Goal: Task Accomplishment & Management: Use online tool/utility

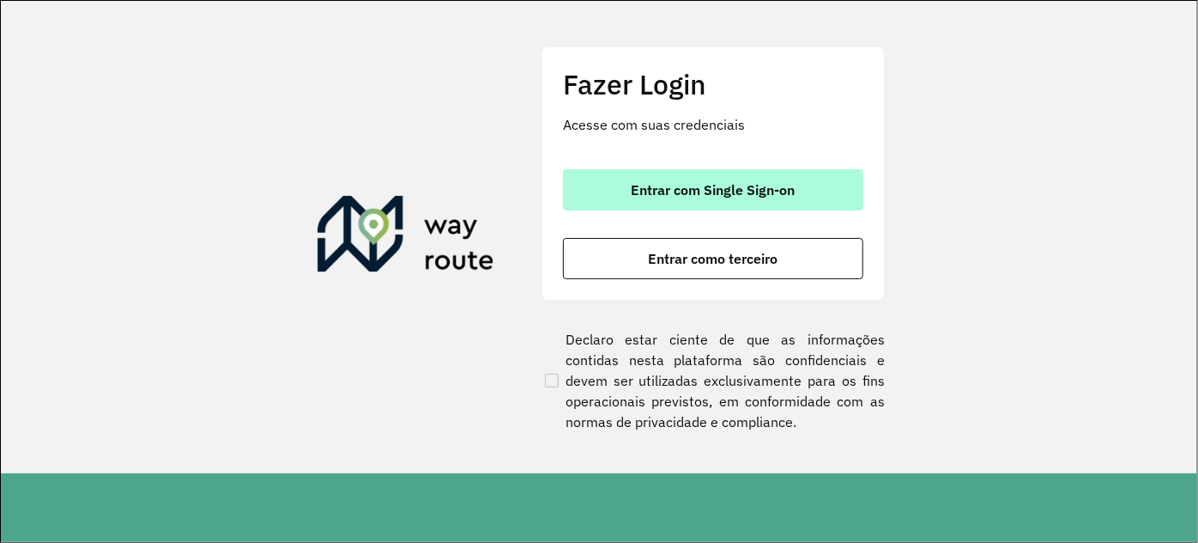
click at [672, 187] on span "Entrar com Single Sign-on" at bounding box center [714, 190] width 164 height 14
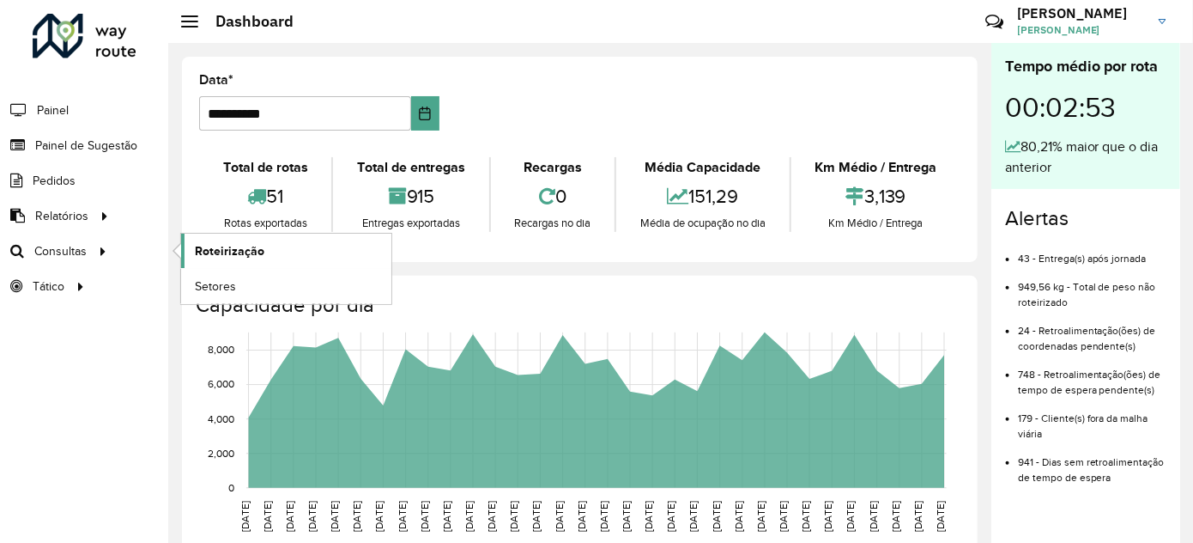
click at [242, 260] on link "Roteirização" at bounding box center [286, 251] width 210 height 34
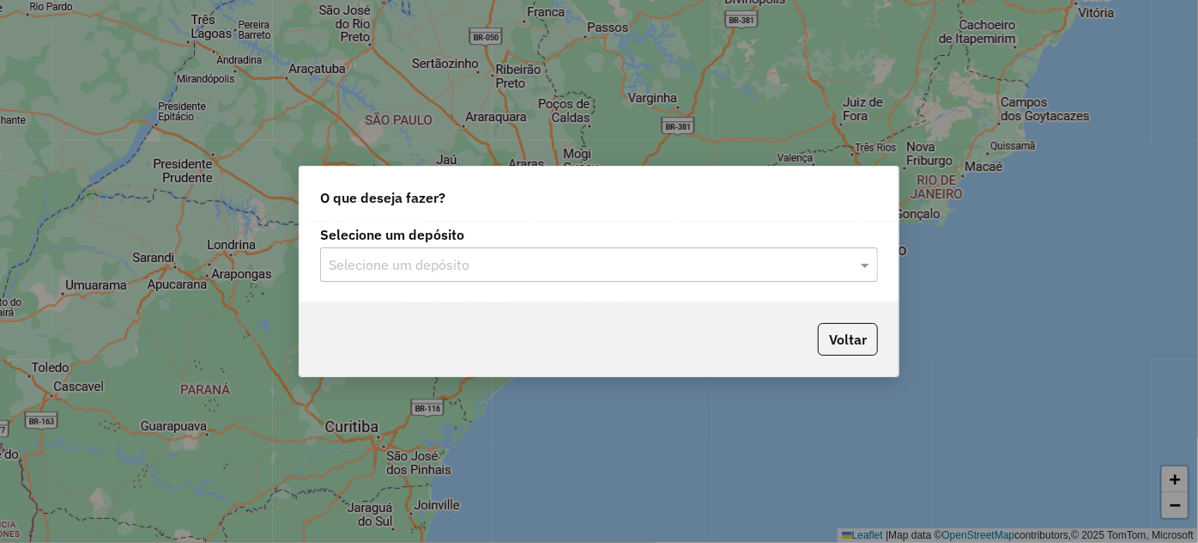
click at [421, 264] on input "text" at bounding box center [582, 265] width 507 height 21
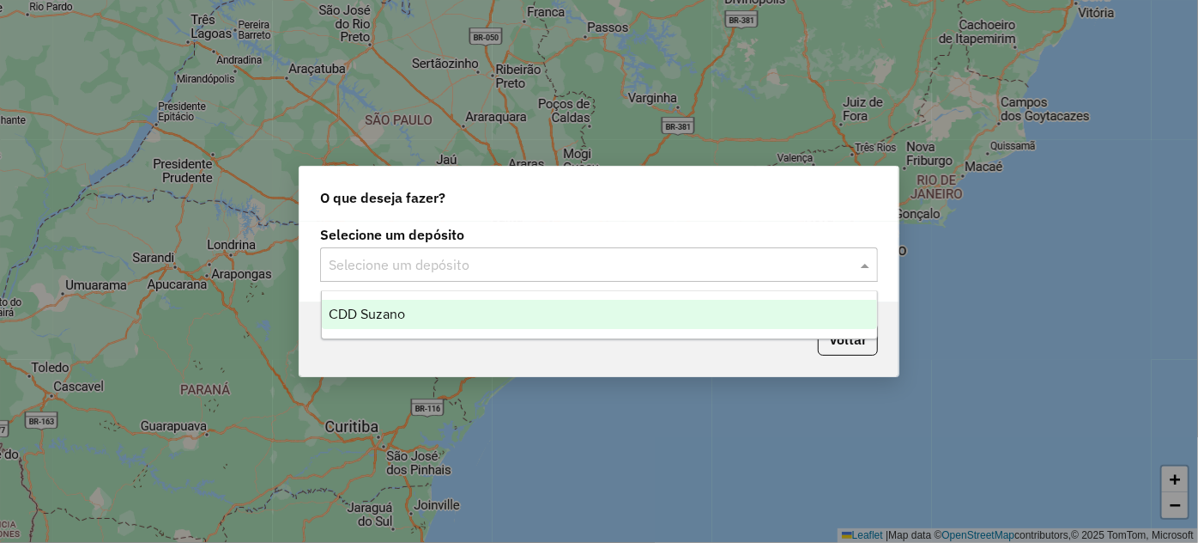
click at [421, 264] on input "text" at bounding box center [582, 265] width 507 height 21
click at [410, 324] on div "CDD Suzano" at bounding box center [599, 314] width 555 height 29
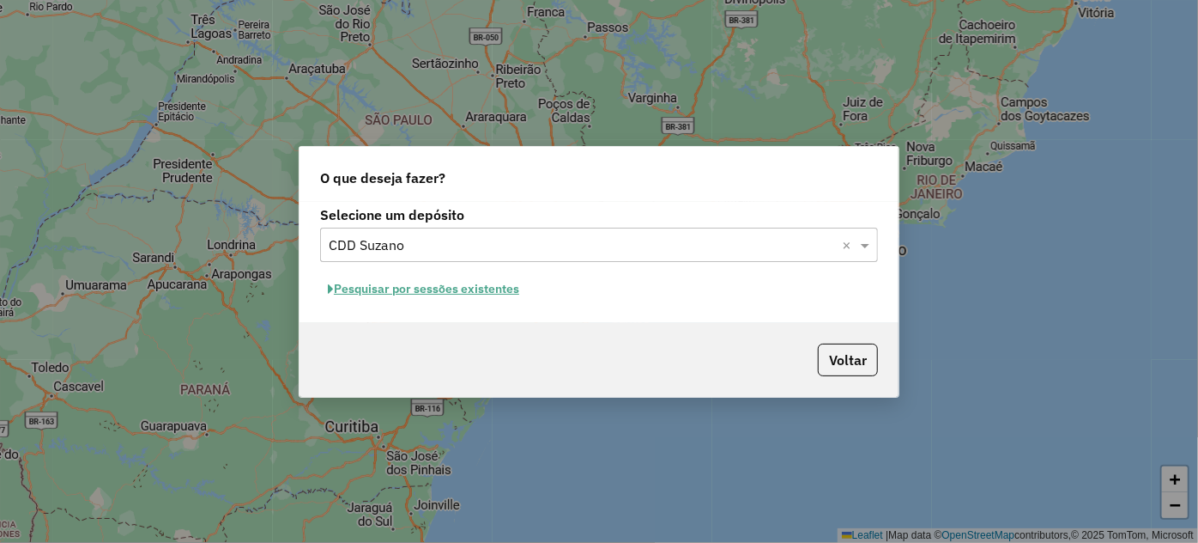
click at [433, 283] on button "Pesquisar por sessões existentes" at bounding box center [423, 289] width 207 height 27
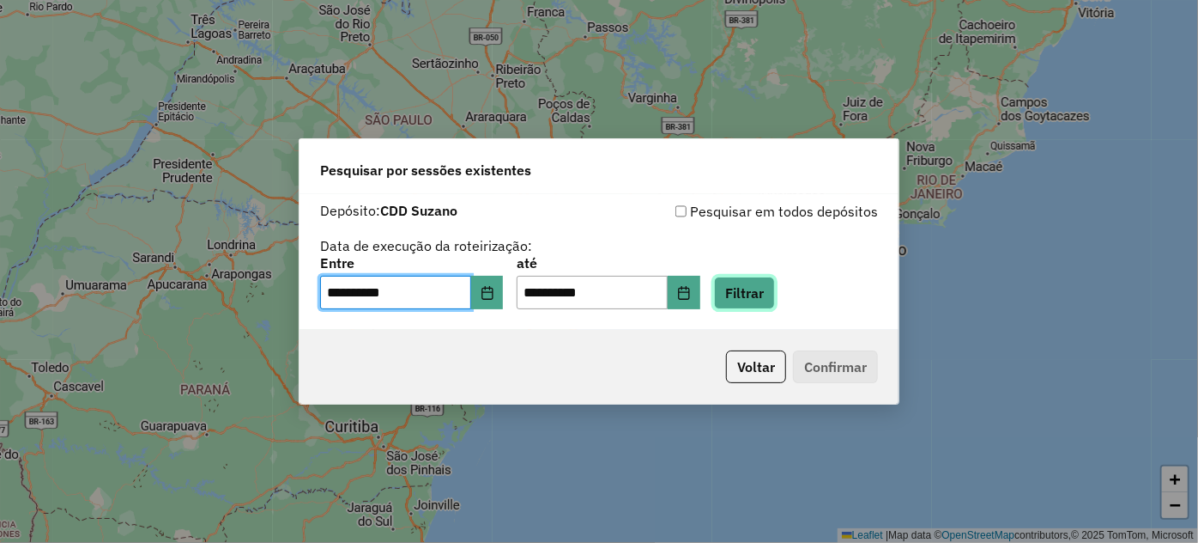
click at [764, 288] on button "Filtrar" at bounding box center [744, 292] width 61 height 33
click at [0, 0] on div "Aguarde..." at bounding box center [0, 0] width 0 height 0
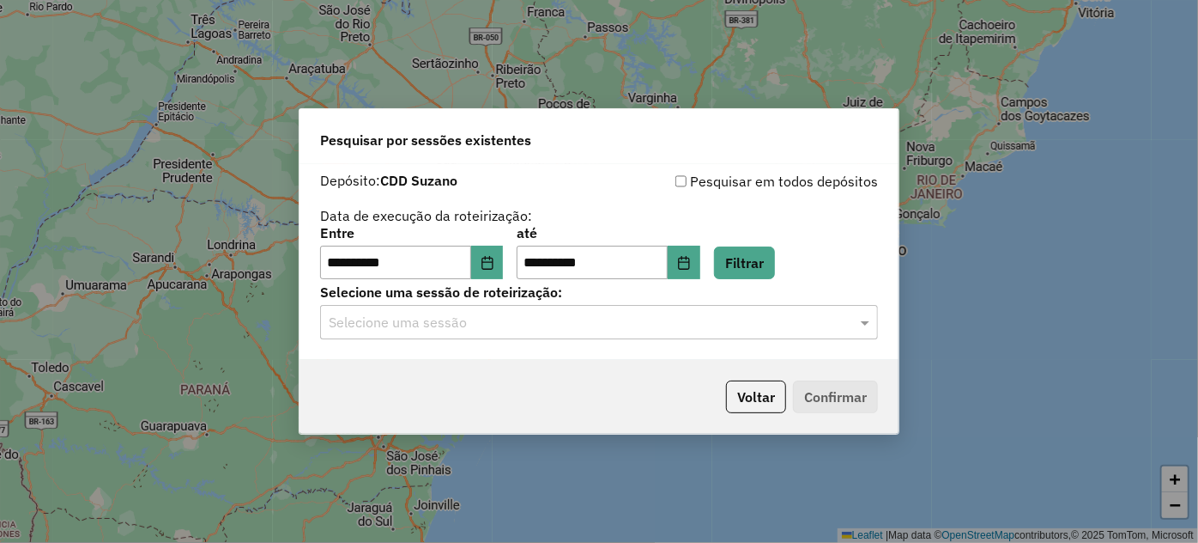
click at [439, 328] on input "text" at bounding box center [582, 322] width 507 height 21
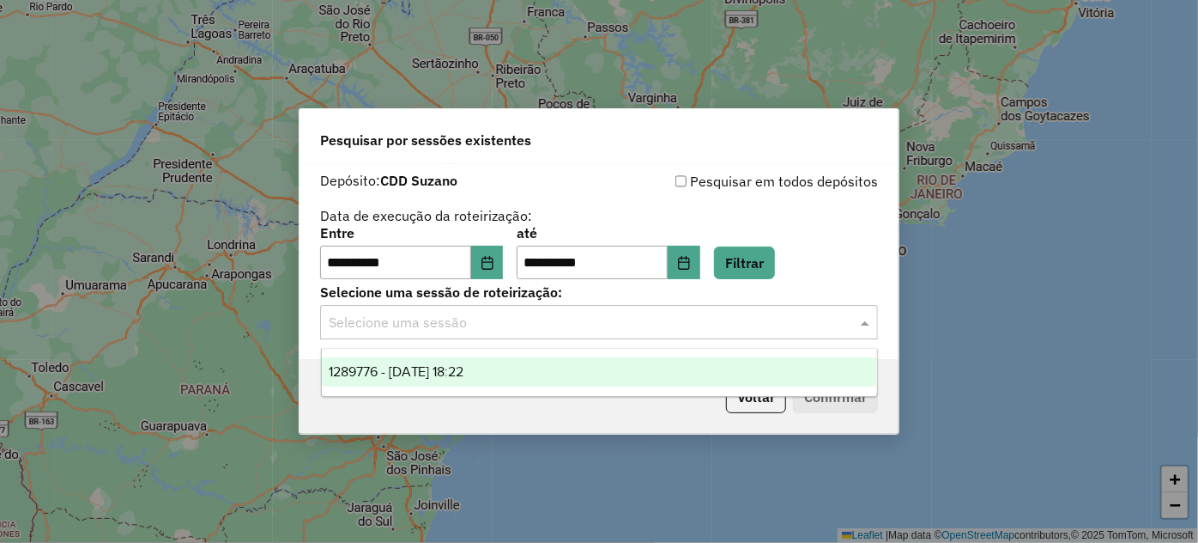
click at [434, 367] on span "1289776 - 07/10/2025 18:22" at bounding box center [397, 371] width 136 height 15
click at [434, 367] on div "Voltar Confirmar" at bounding box center [599, 397] width 599 height 74
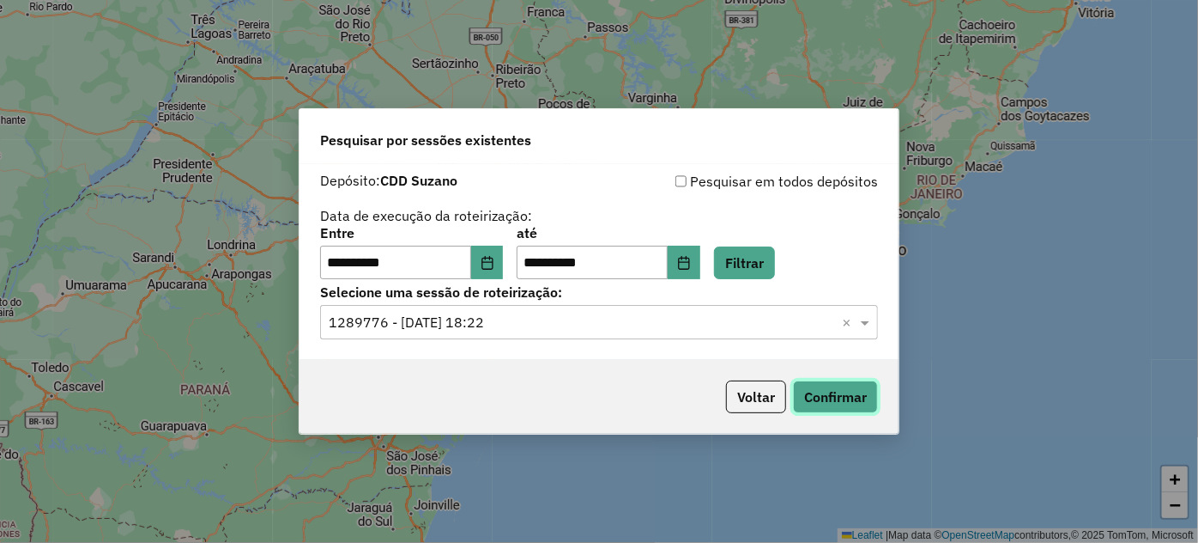
click at [865, 397] on button "Confirmar" at bounding box center [835, 396] width 85 height 33
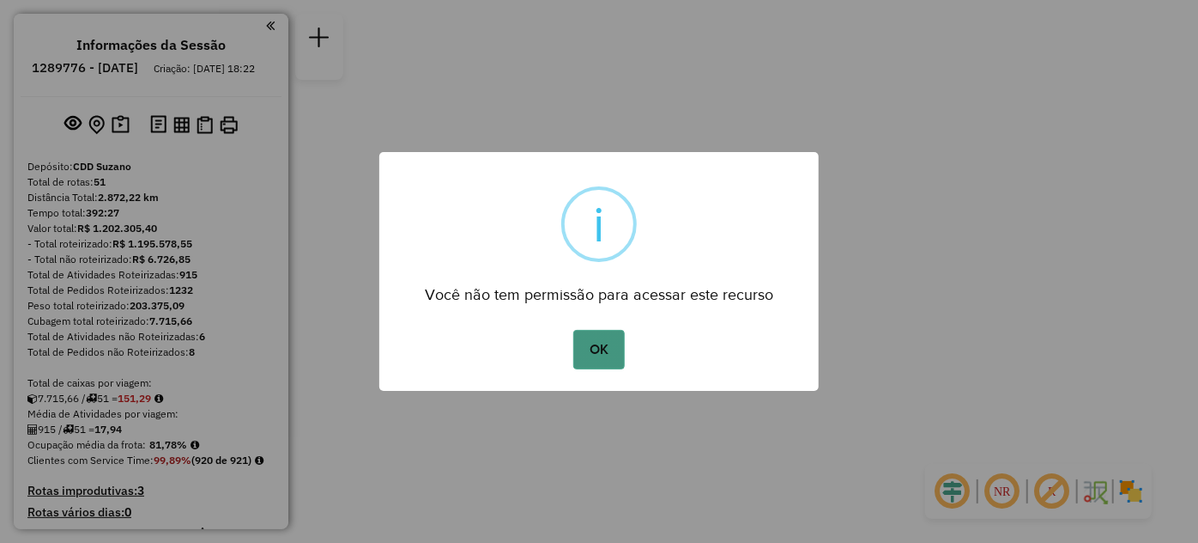
click at [606, 349] on button "OK" at bounding box center [598, 349] width 51 height 39
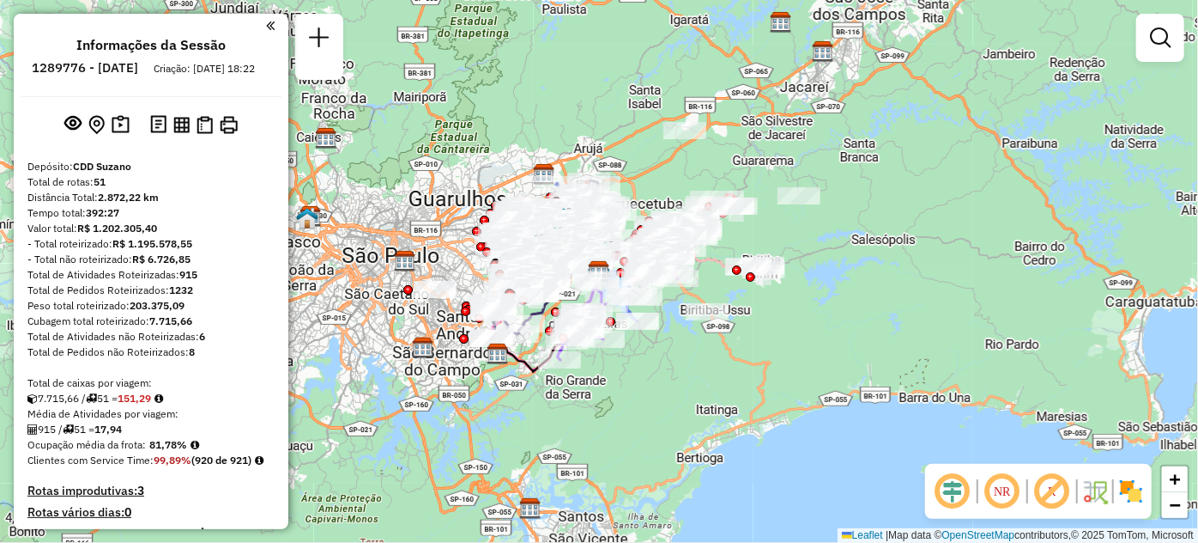
scroll to position [6228, 0]
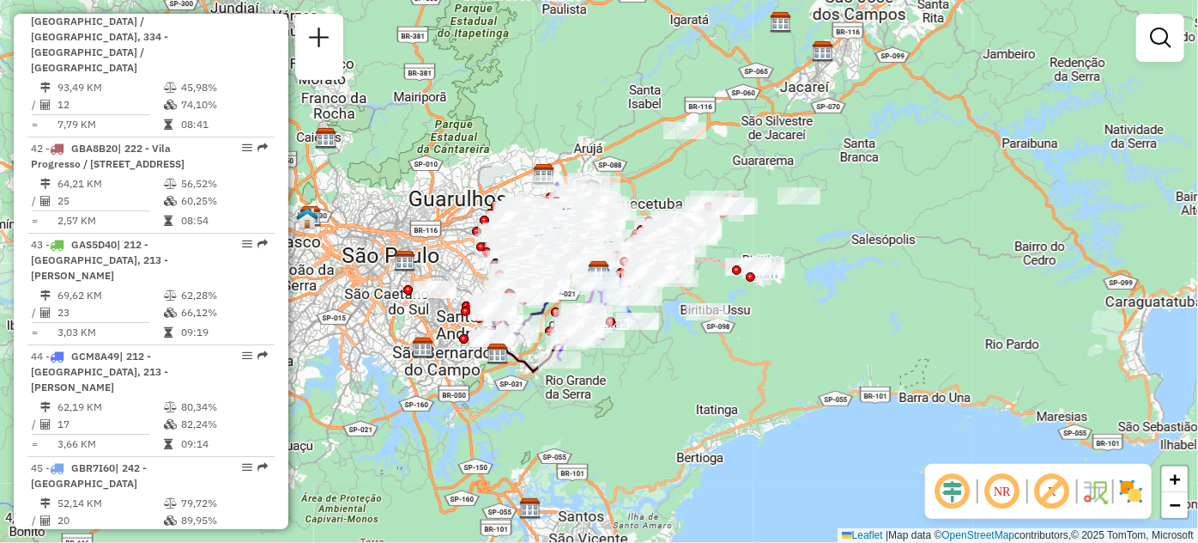
select select "**********"
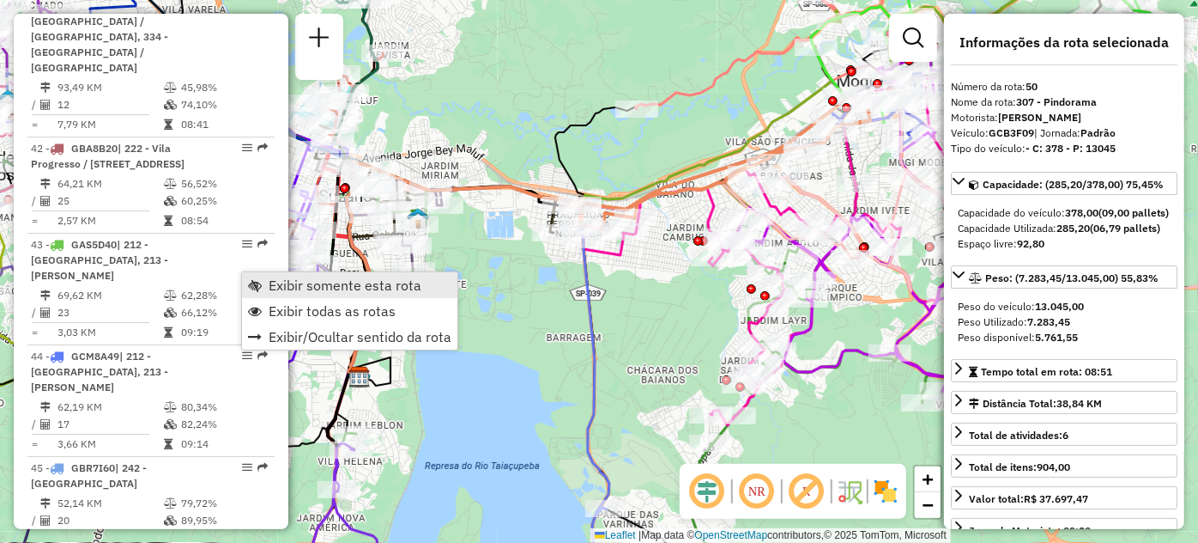
click at [246, 275] on link "Exibir somente esta rota" at bounding box center [349, 285] width 215 height 26
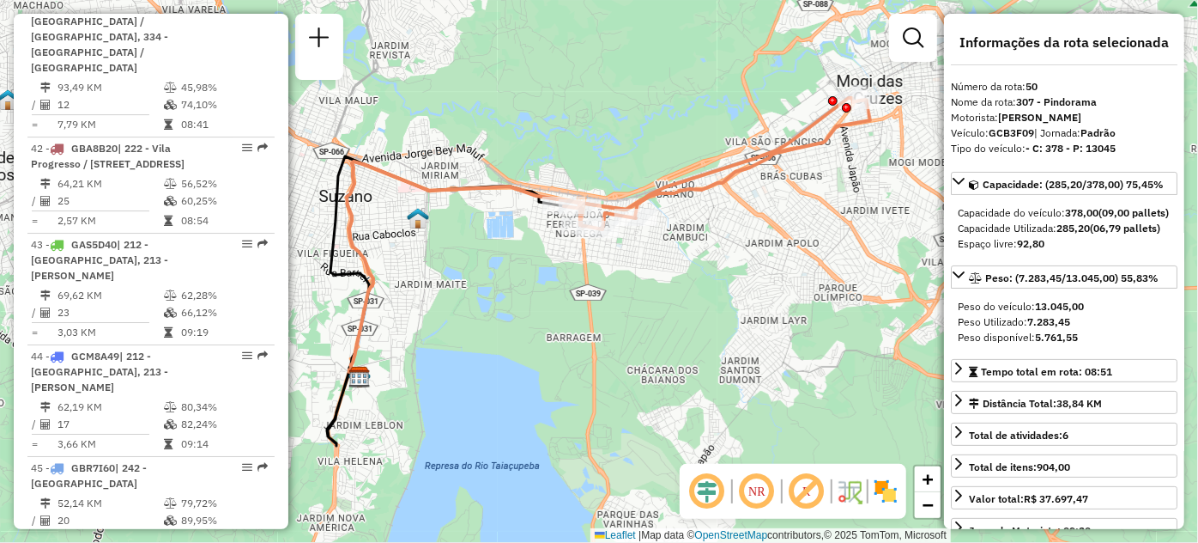
click at [602, 296] on div "Janela de atendimento Grade de atendimento Capacidade Transportadoras Veículos …" at bounding box center [599, 271] width 1198 height 543
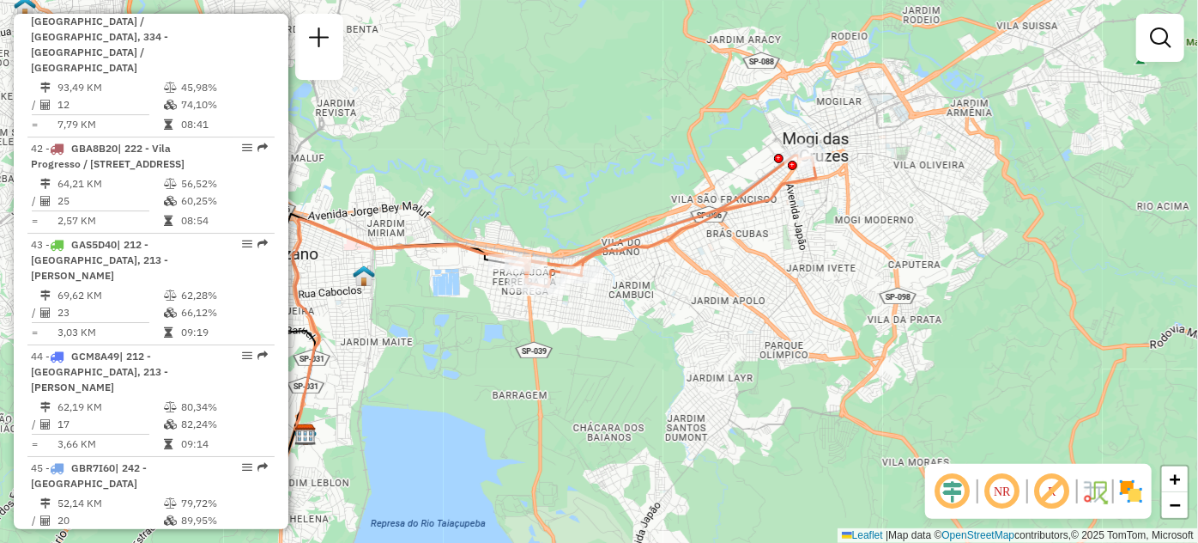
drag, startPoint x: 567, startPoint y: 325, endPoint x: 547, endPoint y: 359, distance: 38.9
click at [547, 359] on div "Janela de atendimento Grade de atendimento Capacidade Transportadoras Veículos …" at bounding box center [599, 271] width 1198 height 543
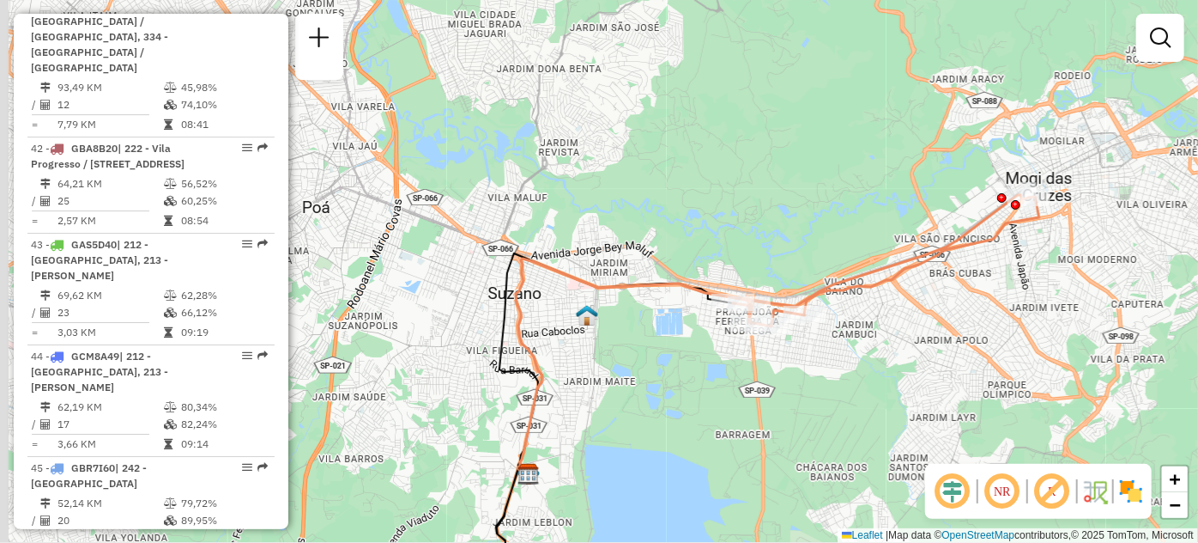
drag, startPoint x: 375, startPoint y: 317, endPoint x: 640, endPoint y: 355, distance: 268.1
click at [639, 355] on div "Janela de atendimento Grade de atendimento Capacidade Transportadoras Veículos …" at bounding box center [599, 271] width 1198 height 543
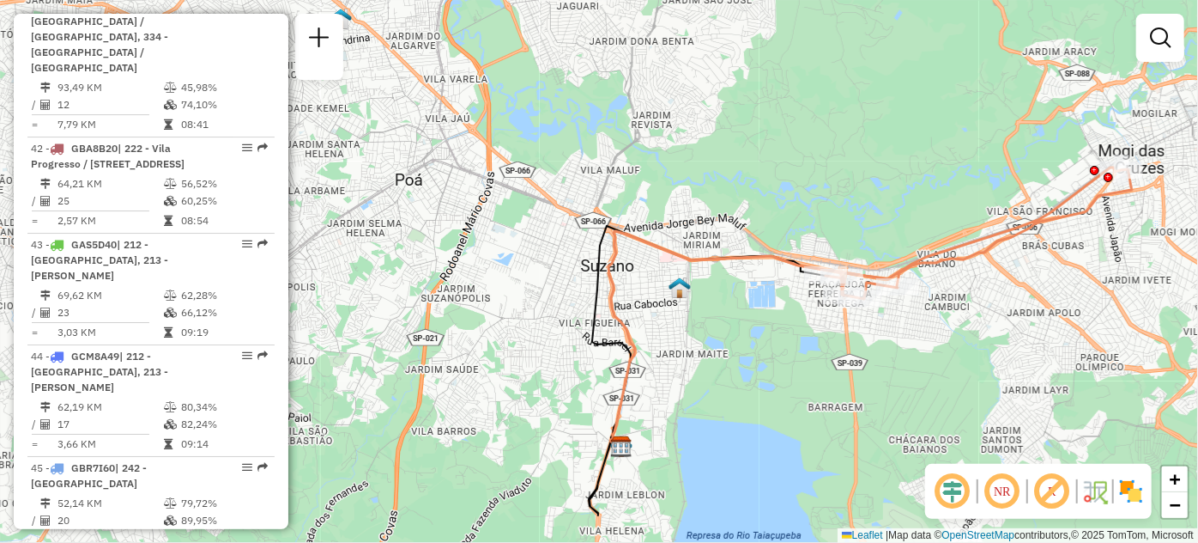
scroll to position [3827, 0]
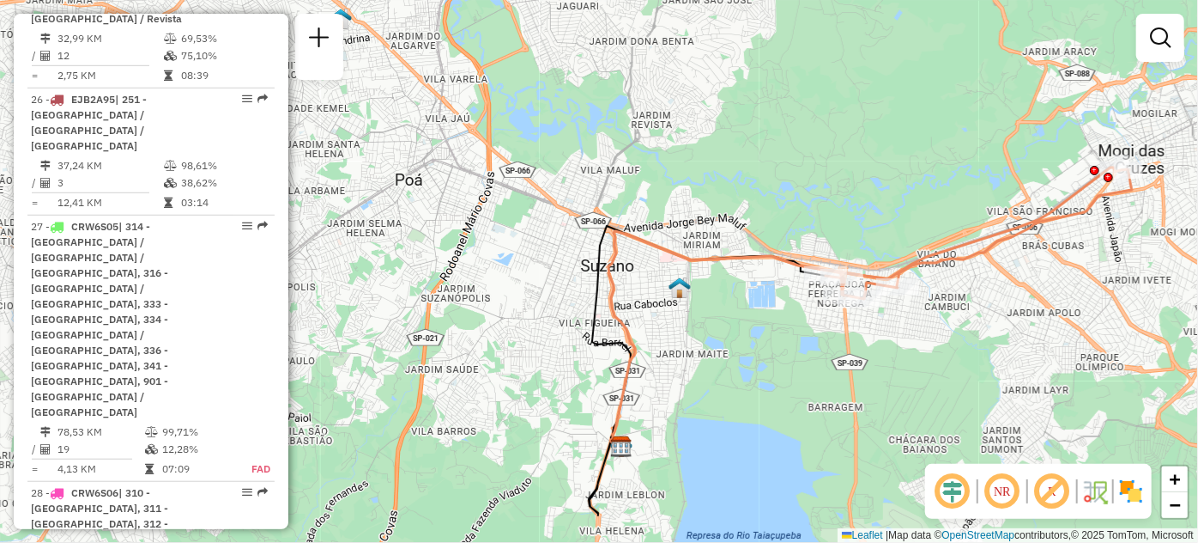
drag, startPoint x: 247, startPoint y: 290, endPoint x: 241, endPoint y: 282, distance: 9.8
select select "**********"
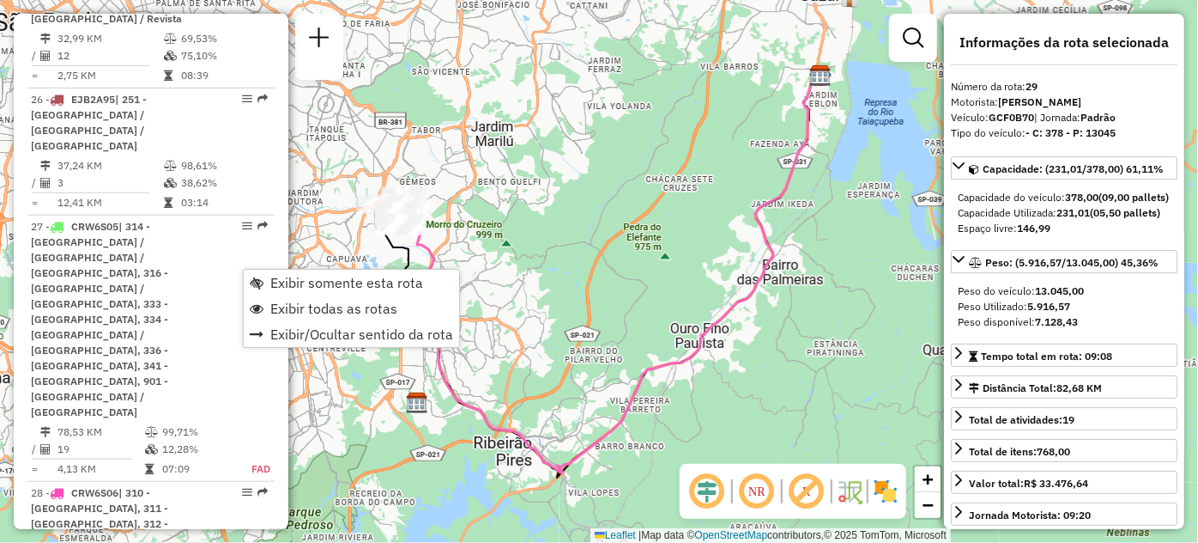
click at [371, 148] on div "Janela de atendimento Grade de atendimento Capacidade Transportadoras Veículos …" at bounding box center [599, 271] width 1198 height 543
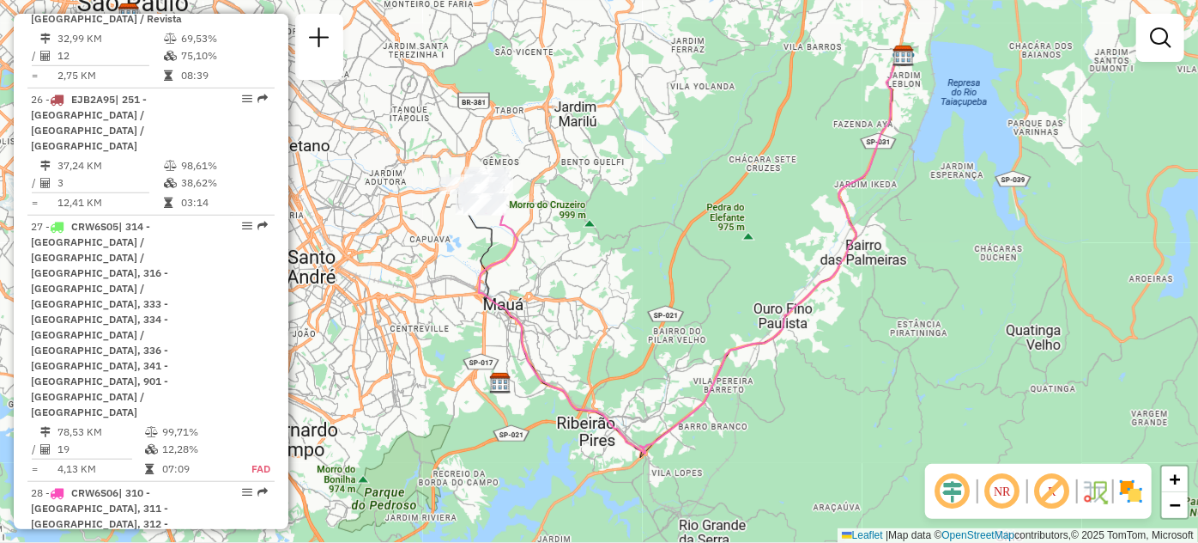
click at [574, 313] on div "Janela de atendimento Grade de atendimento Capacidade Transportadoras Veículos …" at bounding box center [599, 271] width 1198 height 543
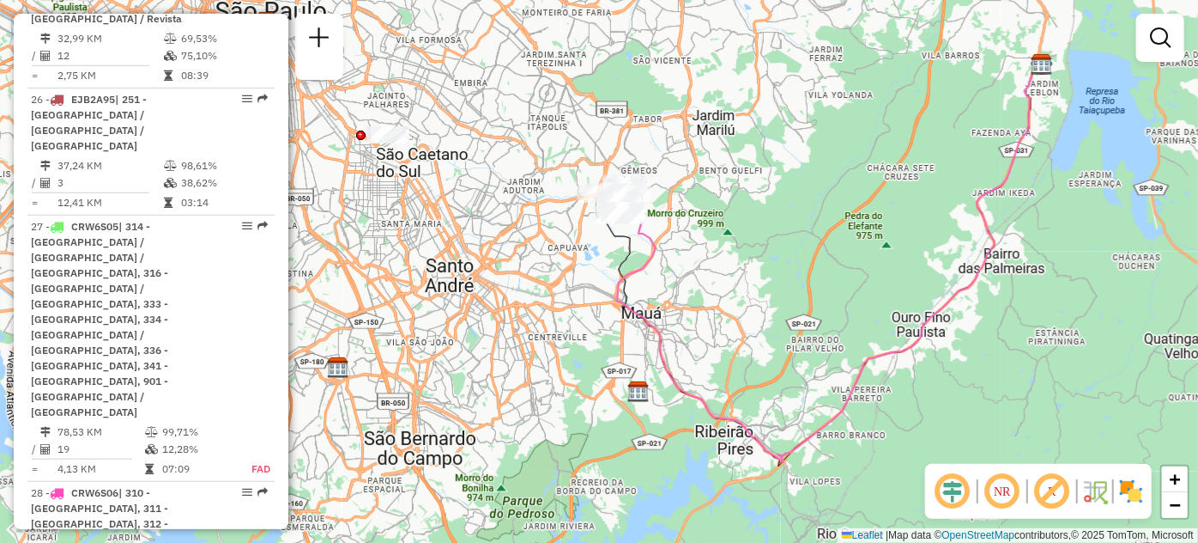
select select "**********"
